Goal: Communication & Community: Ask a question

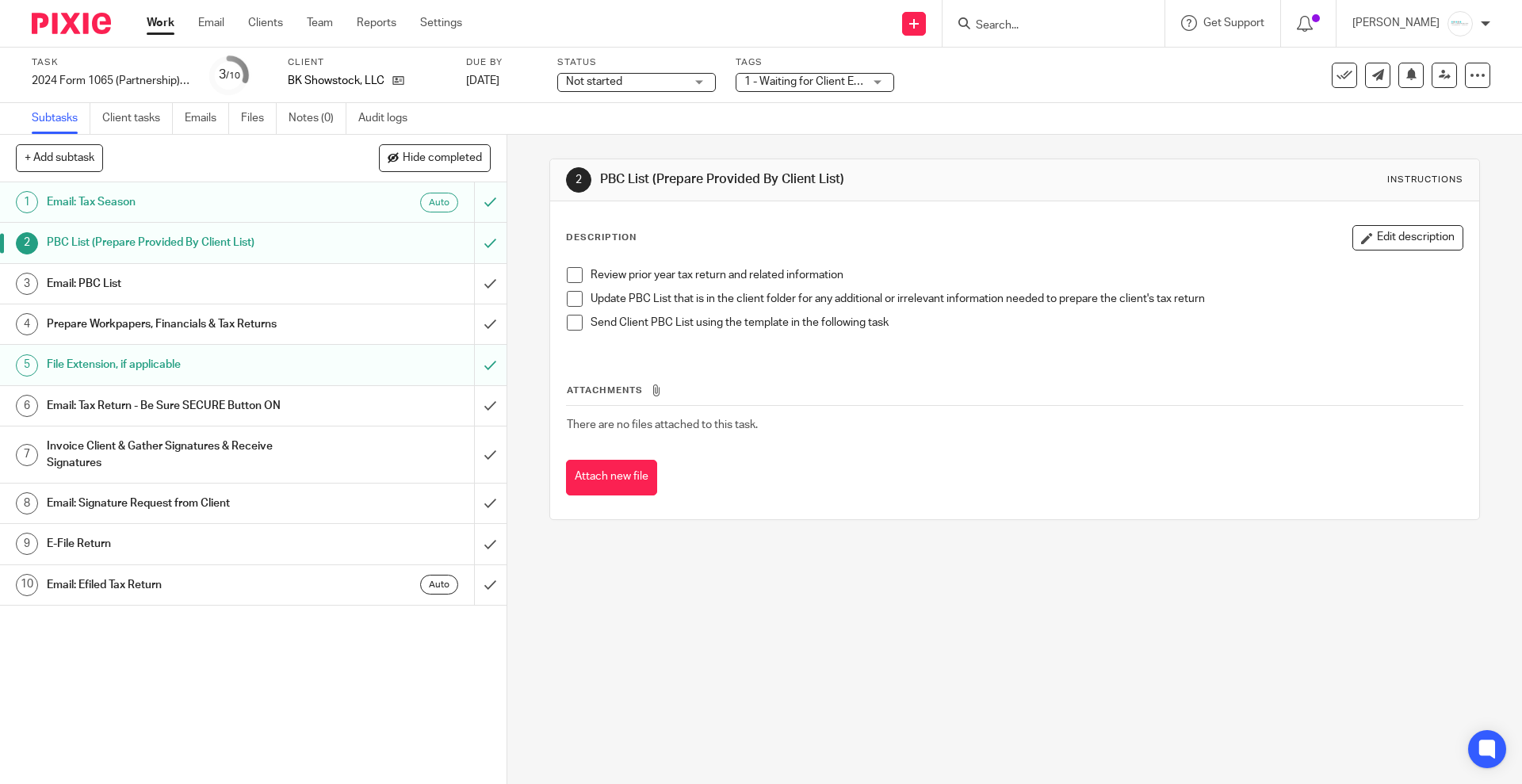
click at [139, 283] on h1 "Email: PBC List" at bounding box center [184, 283] width 274 height 24
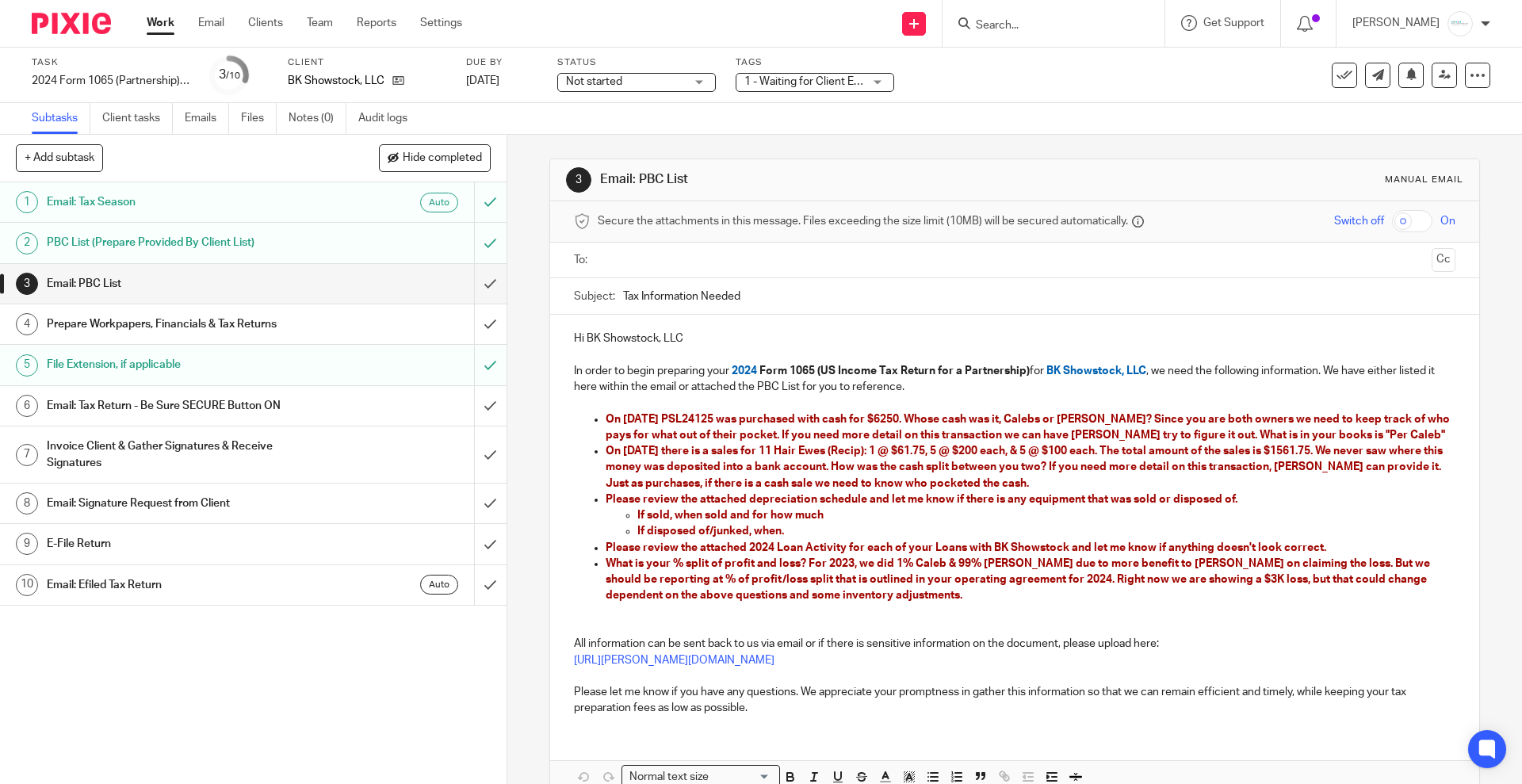
drag, startPoint x: 1009, startPoint y: 419, endPoint x: 936, endPoint y: 326, distance: 118.2
click at [936, 326] on div "Hi BK Showstock, LLC In order to begin preparing your 2024 Form 1065 (US Income…" at bounding box center [1014, 521] width 929 height 413
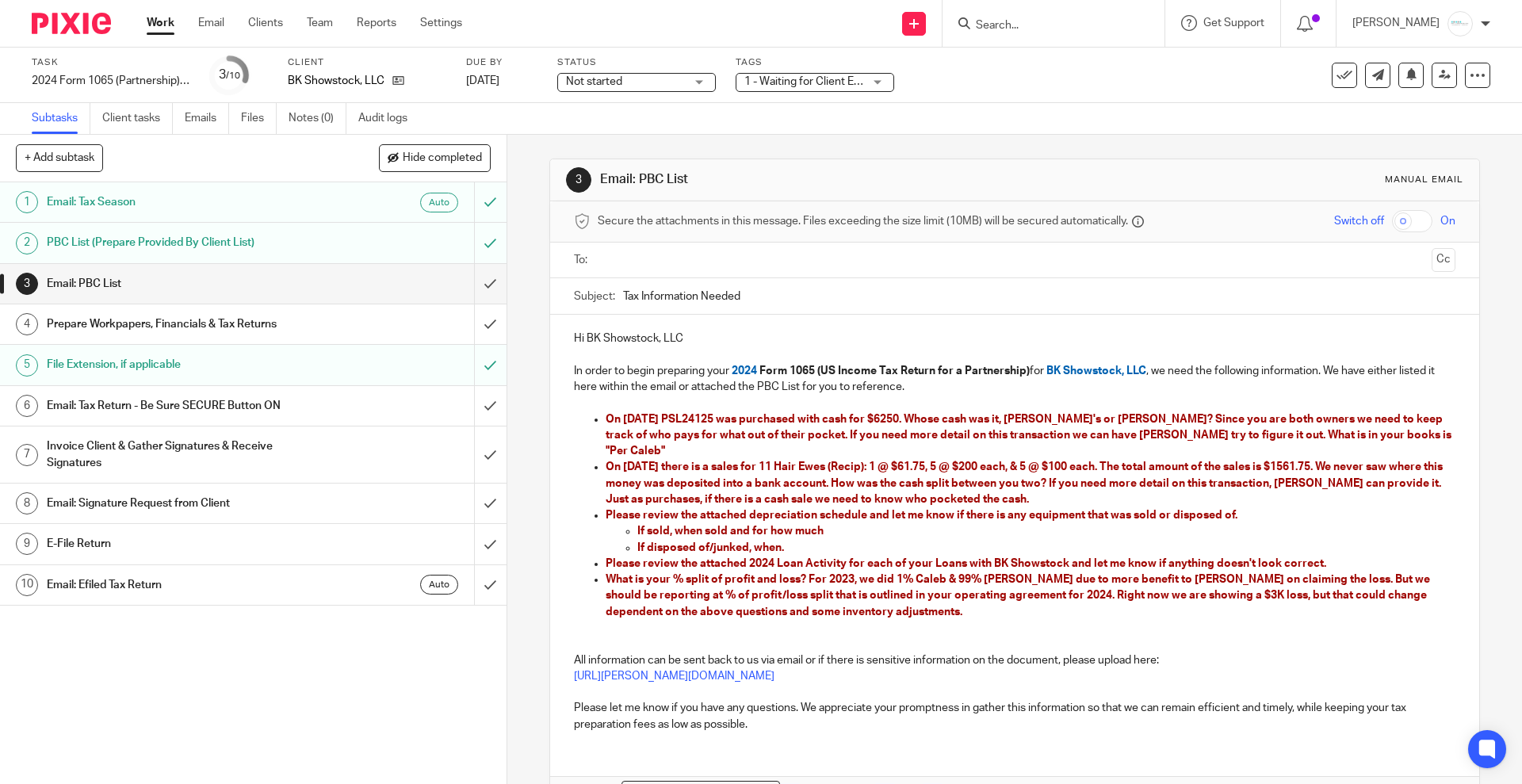
click at [1089, 422] on span "On [DATE] PSL24125 was purchased with cash for $6250. Whose cash was it, [PERSO…" at bounding box center [1030, 435] width 848 height 44
click at [1086, 418] on span "On [DATE] PSL24125 was purchased with cash for $6250. Whose cash was it, [PERSO…" at bounding box center [1030, 435] width 848 height 44
click at [987, 129] on div "Subtasks Client tasks Emails Files Notes (0) Audit logs" at bounding box center [761, 118] width 1522 height 32
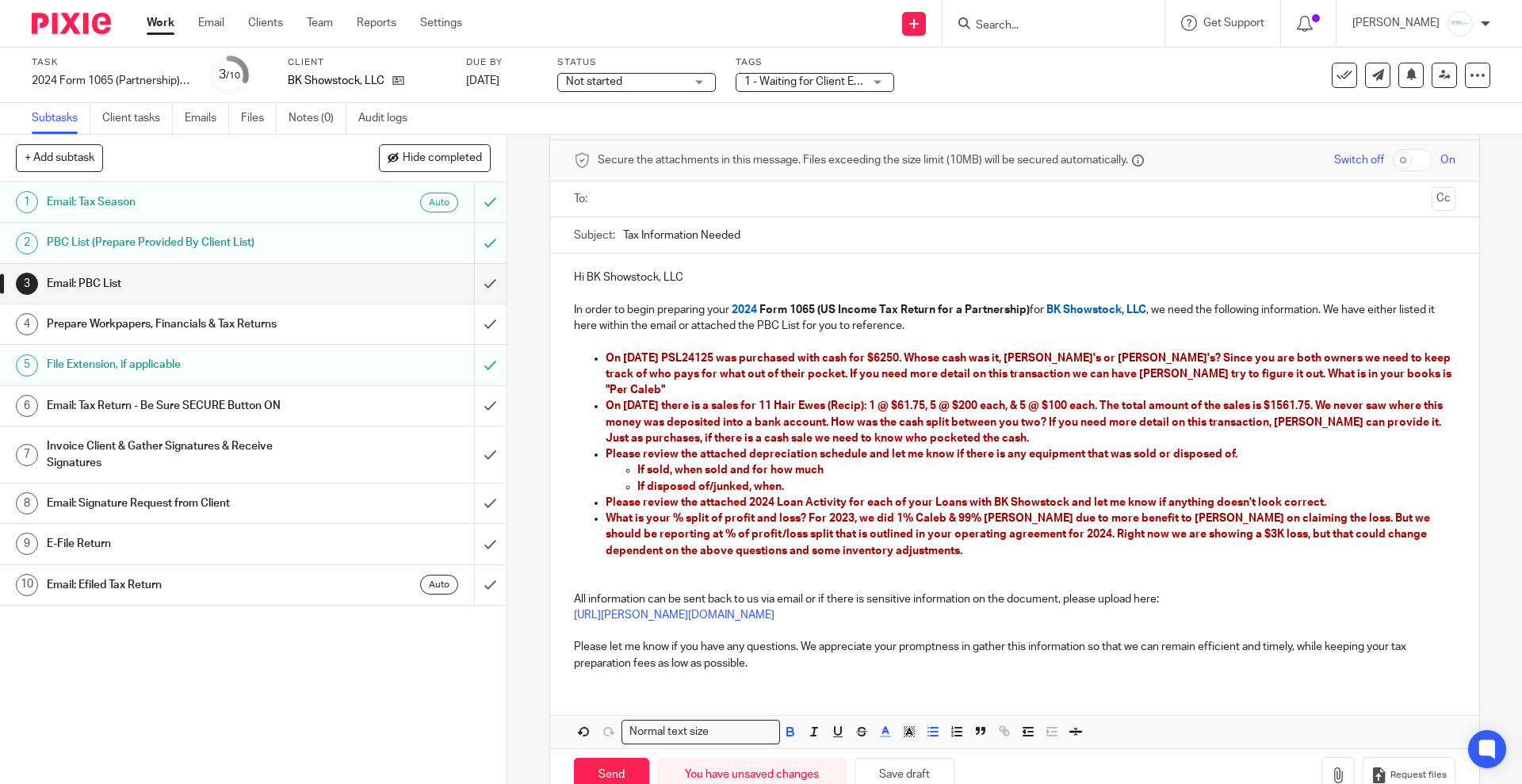
scroll to position [86, 0]
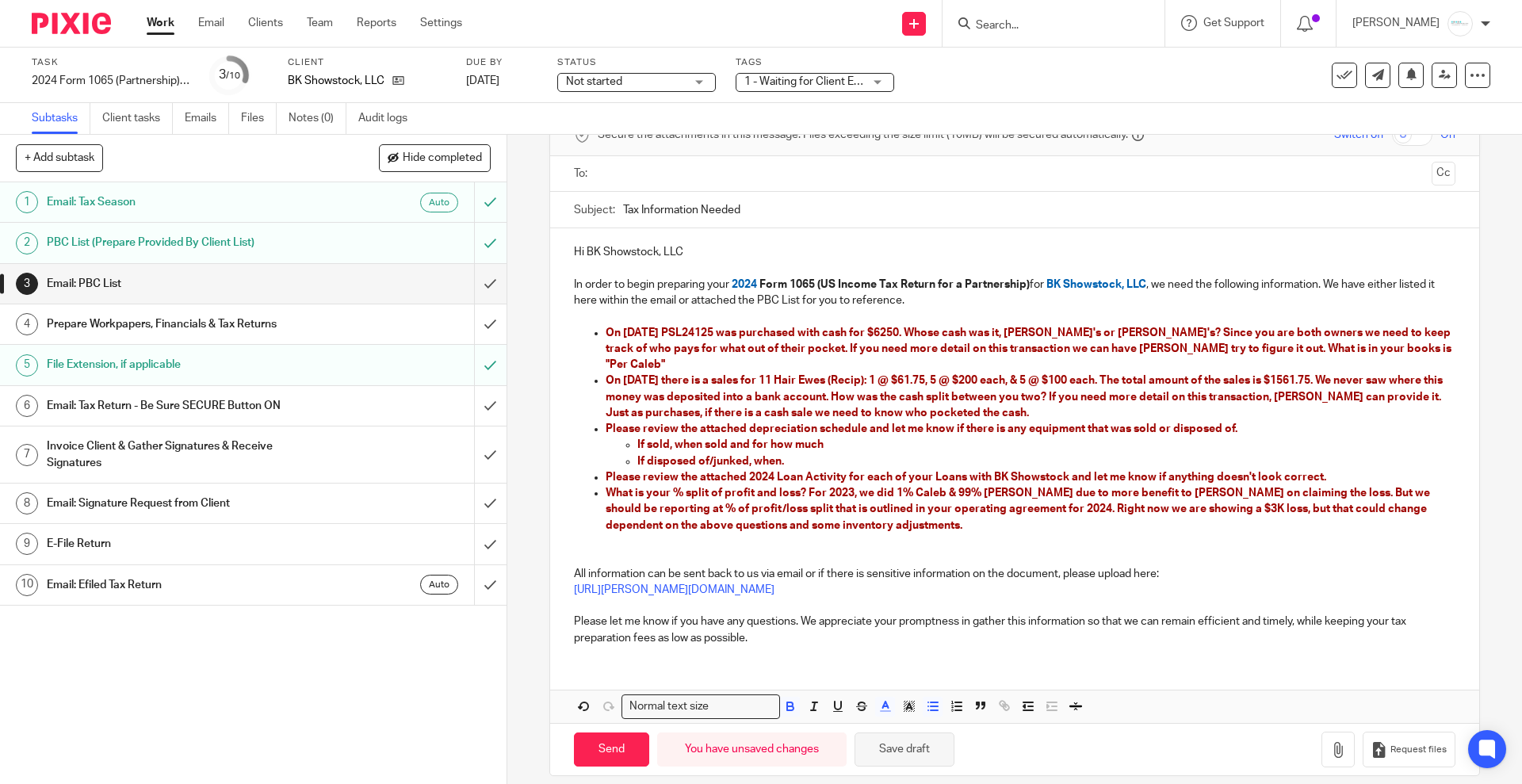
click at [896, 732] on button "Save draft" at bounding box center [904, 749] width 100 height 35
click at [1090, 225] on input "Tax Information Needed" at bounding box center [1039, 209] width 831 height 35
click at [925, 732] on button "Save draft" at bounding box center [904, 749] width 100 height 35
